Goal: Information Seeking & Learning: Find contact information

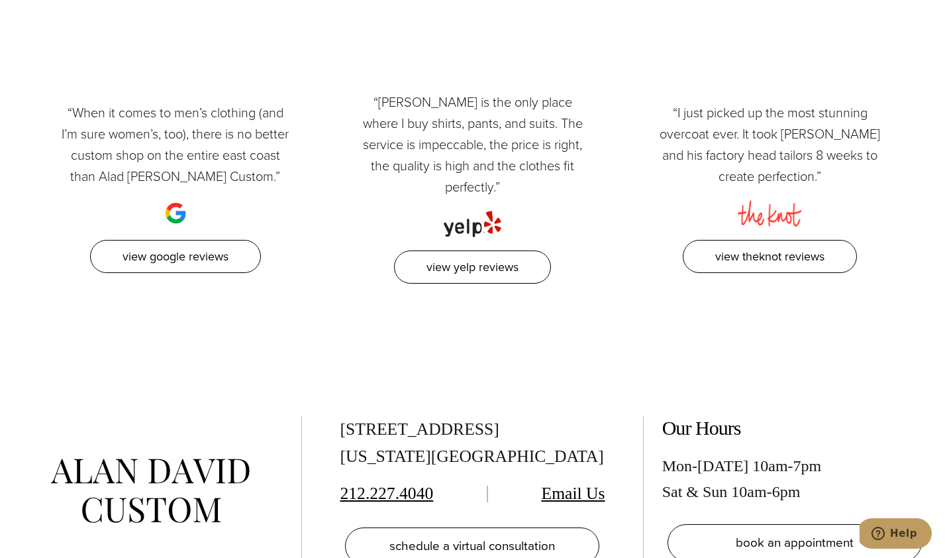
scroll to position [6783, 0]
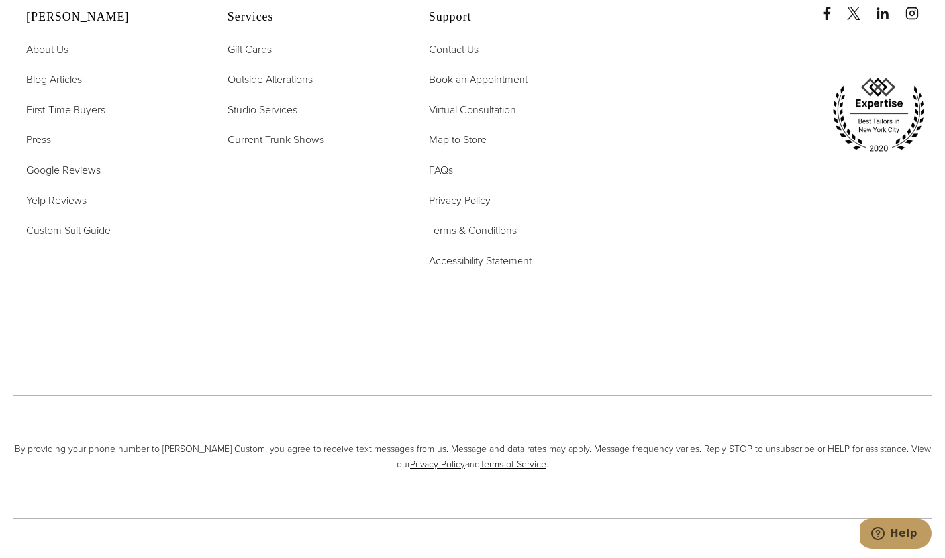
drag, startPoint x: 464, startPoint y: 487, endPoint x: 565, endPoint y: 488, distance: 102.0
copy span "[PERSON_NAME] Custom, LLC"
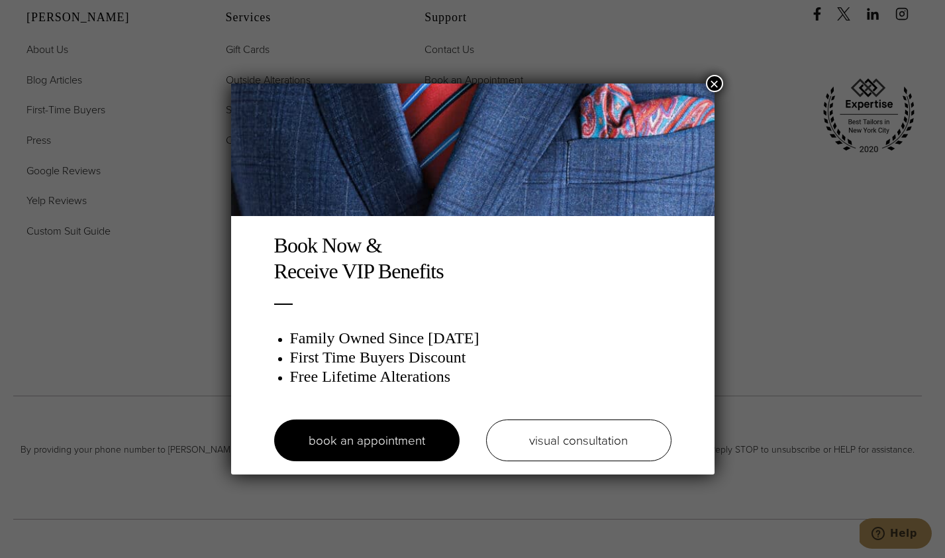
click at [712, 85] on button "×" at bounding box center [714, 83] width 17 height 17
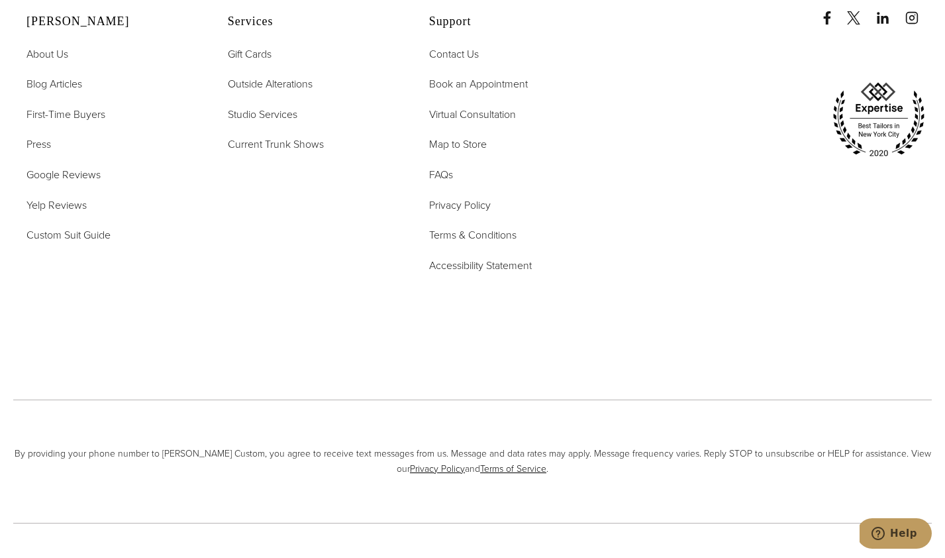
click at [422, 462] on link "Privacy Policy" at bounding box center [437, 469] width 55 height 14
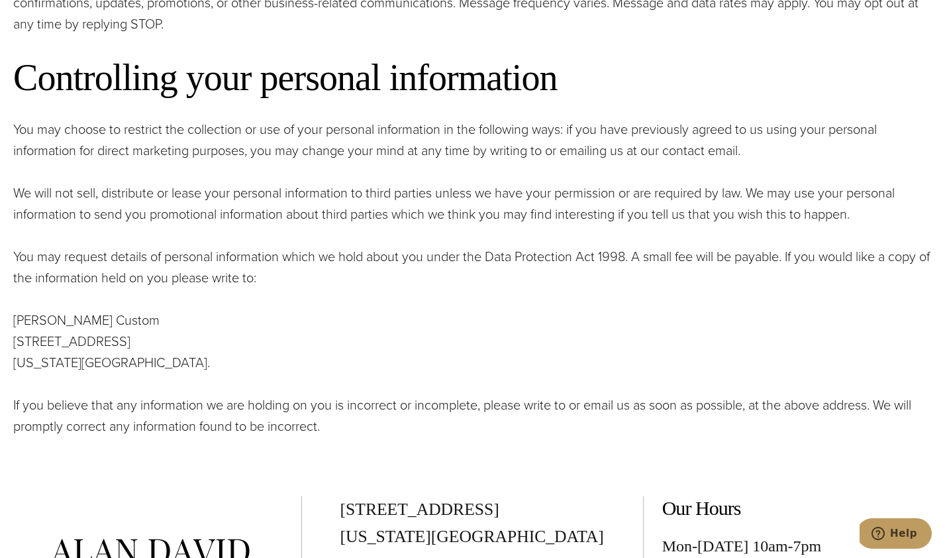
scroll to position [1634, 0]
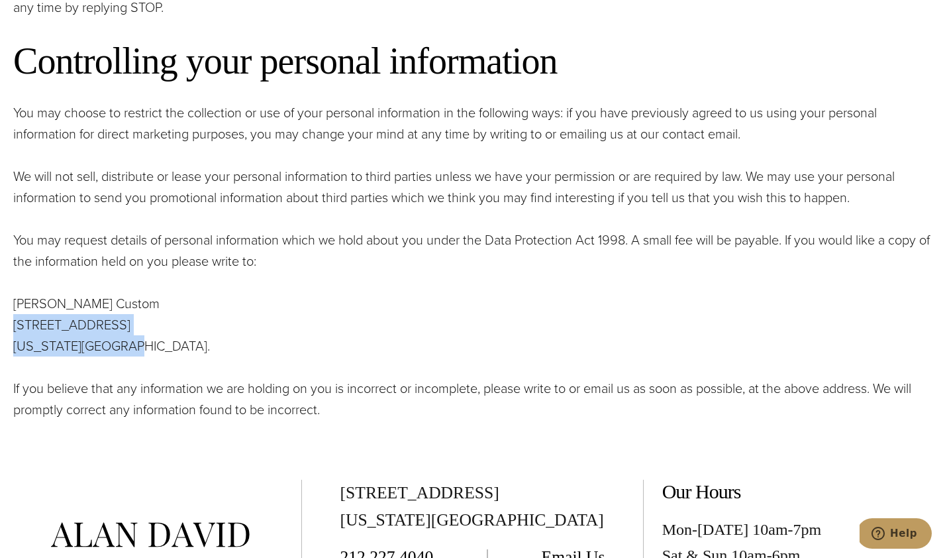
drag, startPoint x: 11, startPoint y: 325, endPoint x: 131, endPoint y: 341, distance: 121.6
copy p "515 Madison Ave, Suite 301 New York, NY 10022"
